Goal: Check status: Check status

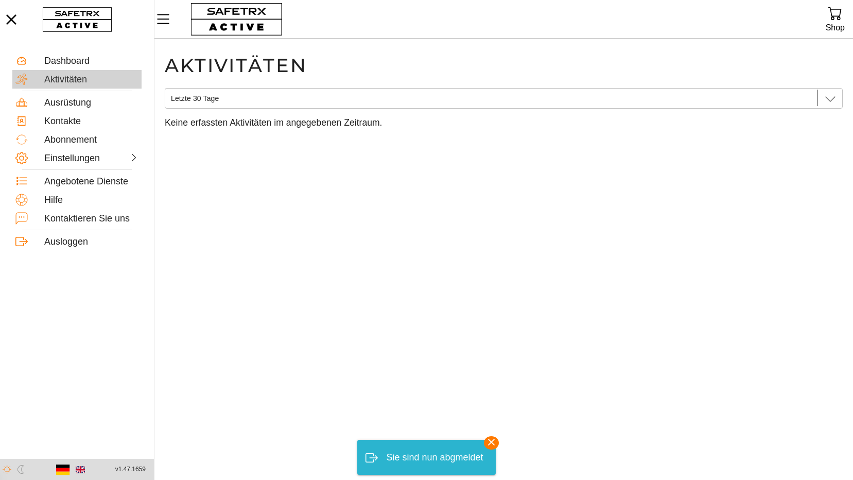
click at [72, 80] on div "Aktivitäten" at bounding box center [91, 79] width 94 height 11
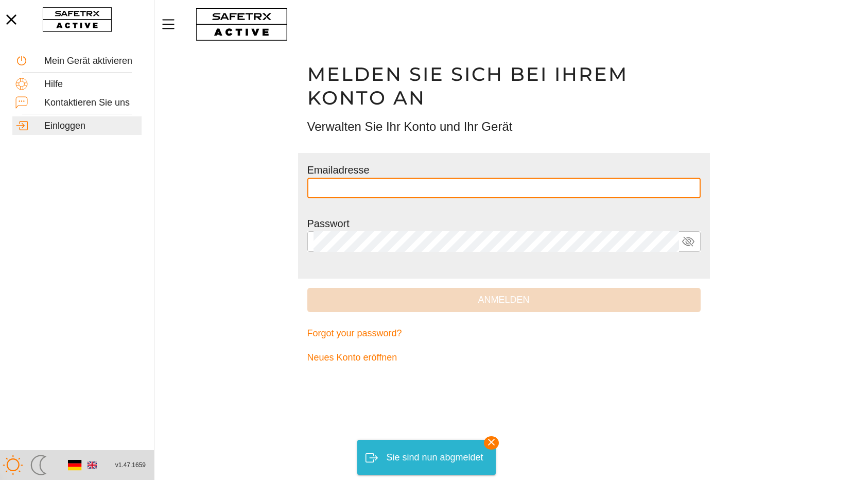
type input "**********"
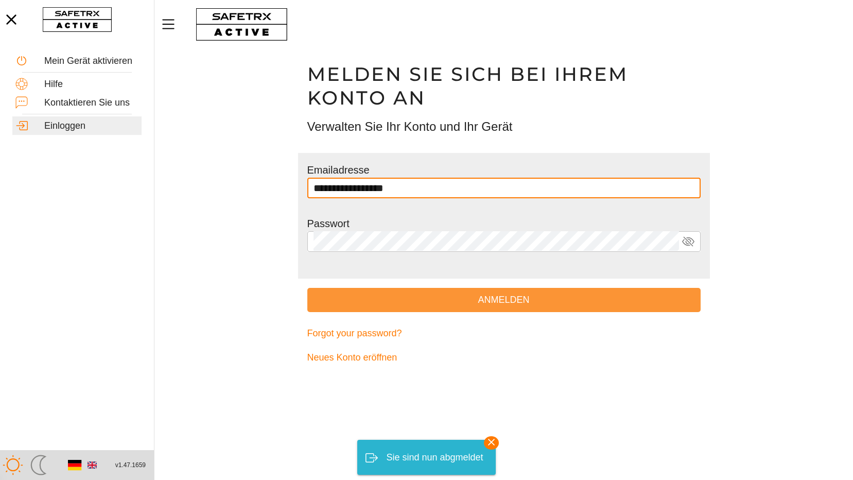
click at [500, 299] on span "Anmelden" at bounding box center [504, 300] width 377 height 16
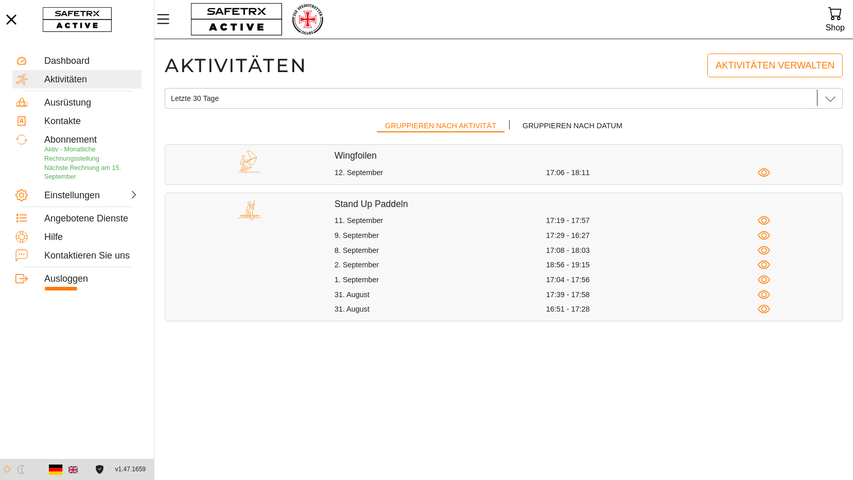
click at [350, 173] on div "12. September" at bounding box center [441, 173] width 212 height 10
click at [763, 172] on icon "button" at bounding box center [764, 172] width 13 height 13
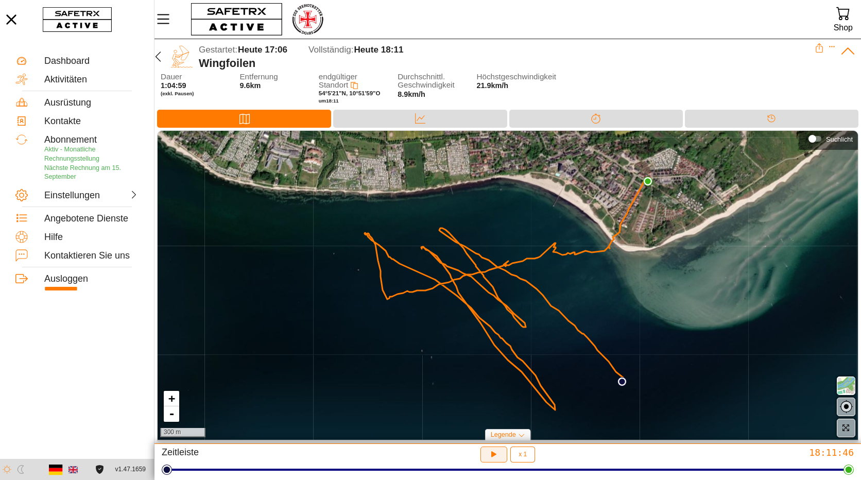
click at [491, 452] on icon "button" at bounding box center [494, 454] width 11 height 11
